Goal: Information Seeking & Learning: Learn about a topic

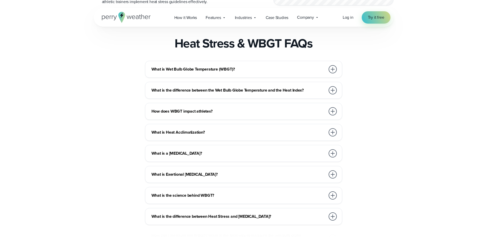
scroll to position [792, 0]
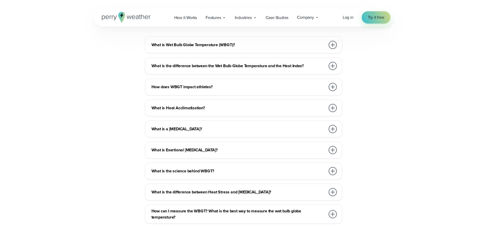
click at [333, 49] on div at bounding box center [332, 45] width 8 height 8
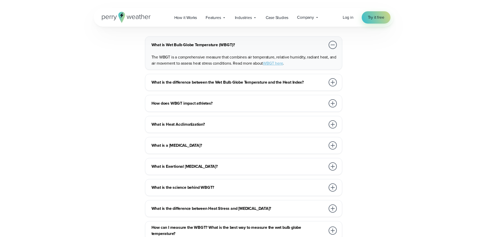
click at [333, 49] on div at bounding box center [332, 45] width 8 height 8
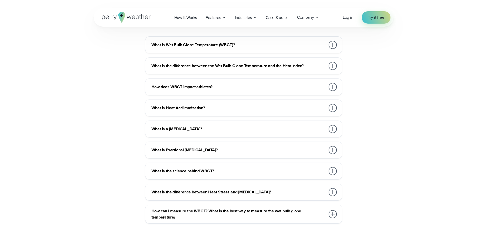
click at [333, 70] on div at bounding box center [332, 66] width 8 height 8
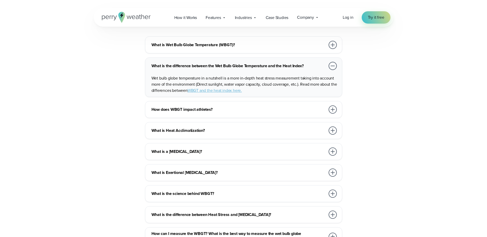
click at [333, 70] on div at bounding box center [332, 66] width 8 height 8
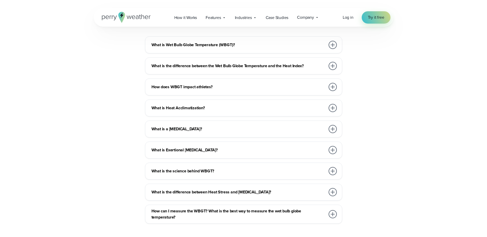
click at [333, 91] on div at bounding box center [332, 87] width 8 height 8
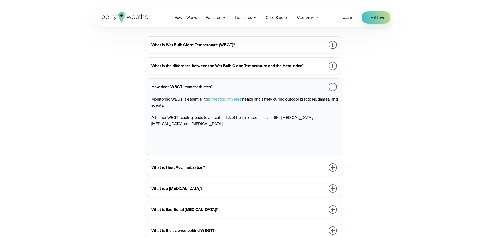
click at [333, 91] on div at bounding box center [332, 87] width 8 height 8
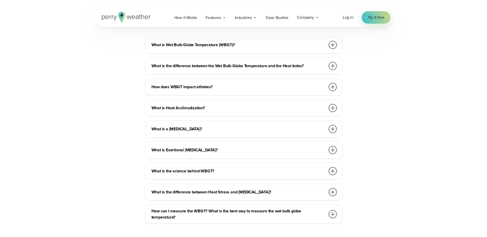
click at [332, 112] on div at bounding box center [332, 108] width 8 height 8
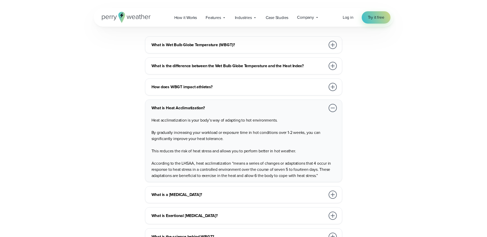
click at [332, 112] on div at bounding box center [332, 108] width 8 height 8
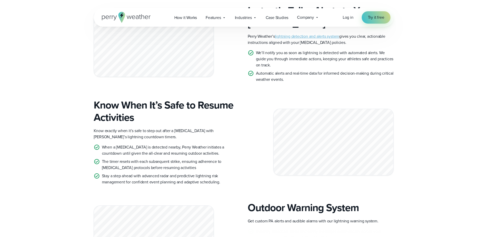
scroll to position [1266, 0]
